Goal: Information Seeking & Learning: Learn about a topic

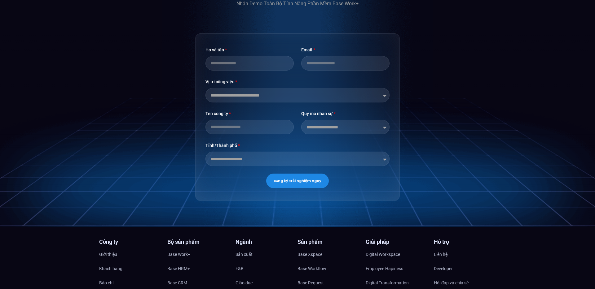
scroll to position [1928, 0]
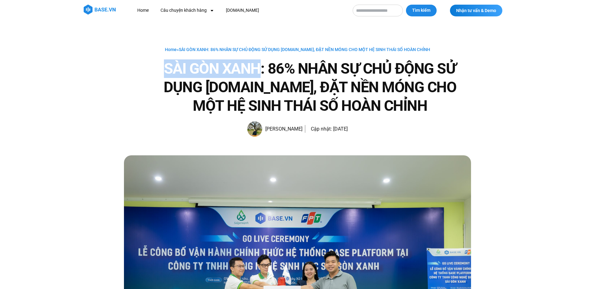
drag, startPoint x: 191, startPoint y: 66, endPoint x: 262, endPoint y: 70, distance: 71.1
click at [262, 70] on h1 "SÀI GÒN XANH: 86% NHÂN SỰ CHỦ ĐỘNG SỬ DỤNG [DOMAIN_NAME], ĐẶT NỀN MÓNG CHO MỘT …" at bounding box center [310, 87] width 322 height 56
copy h1 "SÀI GÒN XANH"
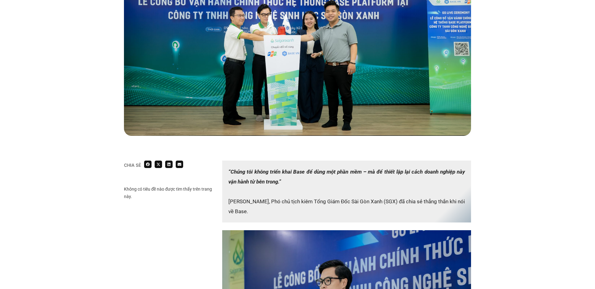
scroll to position [257, 0]
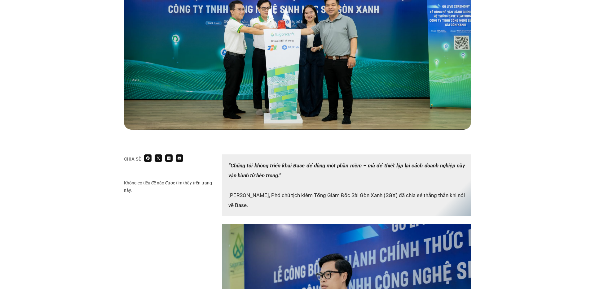
click at [408, 197] on p "“Chúng tôi không triển khai Base để dùng một phần mềm – mà để thiết lập lại các…" at bounding box center [346, 186] width 249 height 62
drag, startPoint x: 369, startPoint y: 196, endPoint x: 406, endPoint y: 196, distance: 36.9
click at [406, 196] on p "“Chúng tôi không triển khai Base để dùng một phần mềm – mà để thiết lập lại các…" at bounding box center [346, 186] width 249 height 62
copy p "Sài Gòn Xanh (SGX)"
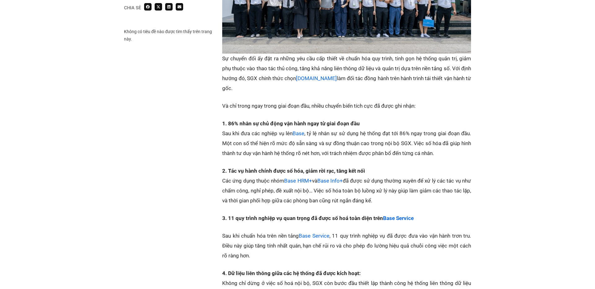
scroll to position [814, 0]
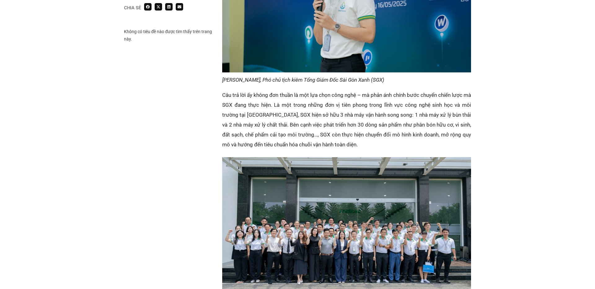
scroll to position [635, 0]
